Goal: Transaction & Acquisition: Book appointment/travel/reservation

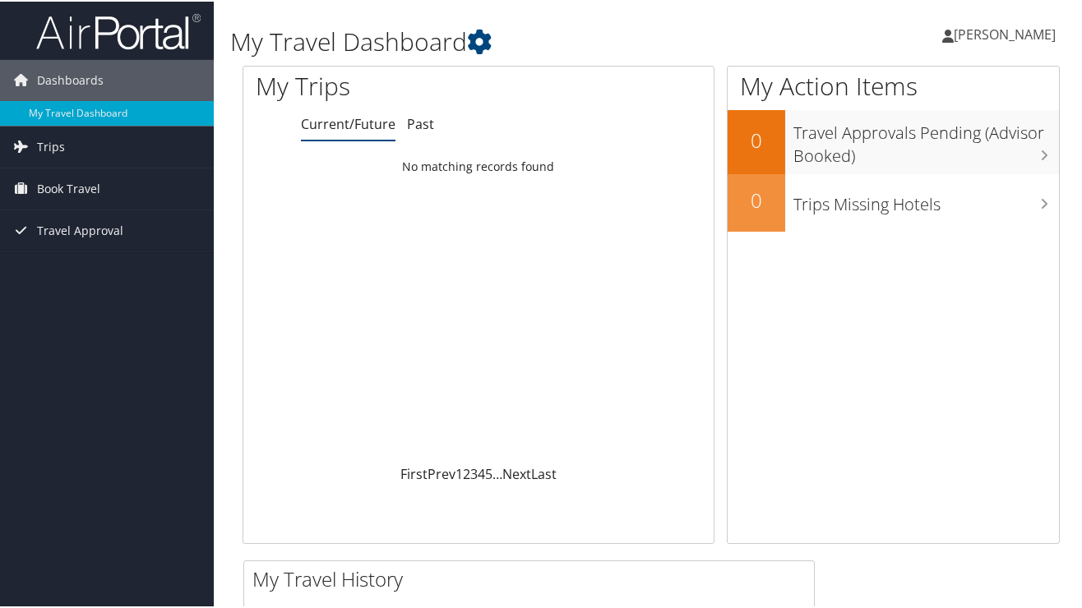
click at [986, 30] on span "[PERSON_NAME]" at bounding box center [1004, 33] width 102 height 18
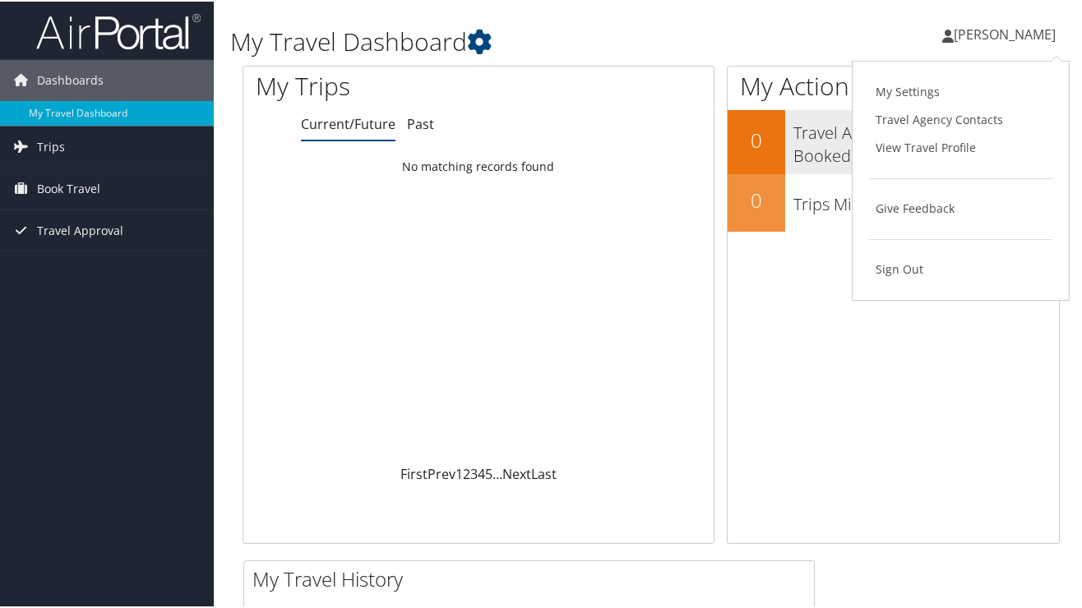
click at [949, 141] on link "View Travel Profile" at bounding box center [960, 146] width 183 height 28
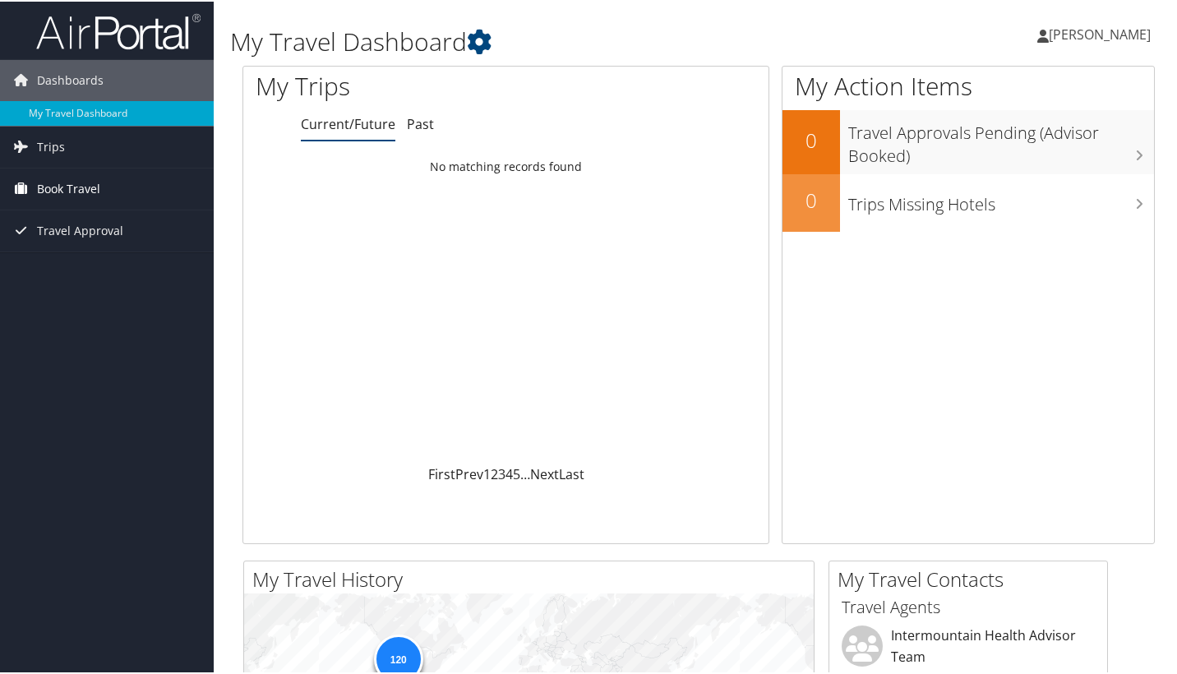
click at [90, 190] on span "Book Travel" at bounding box center [68, 187] width 63 height 41
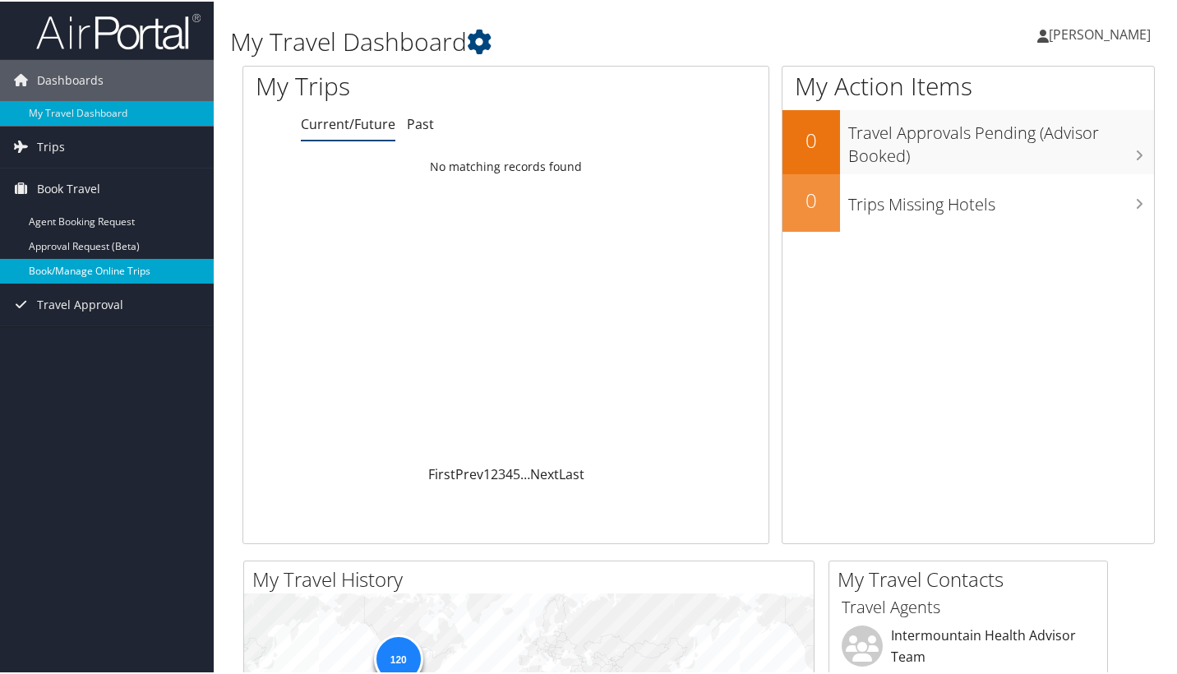
click at [76, 267] on link "Book/Manage Online Trips" at bounding box center [107, 269] width 214 height 25
